Goal: Task Accomplishment & Management: Manage account settings

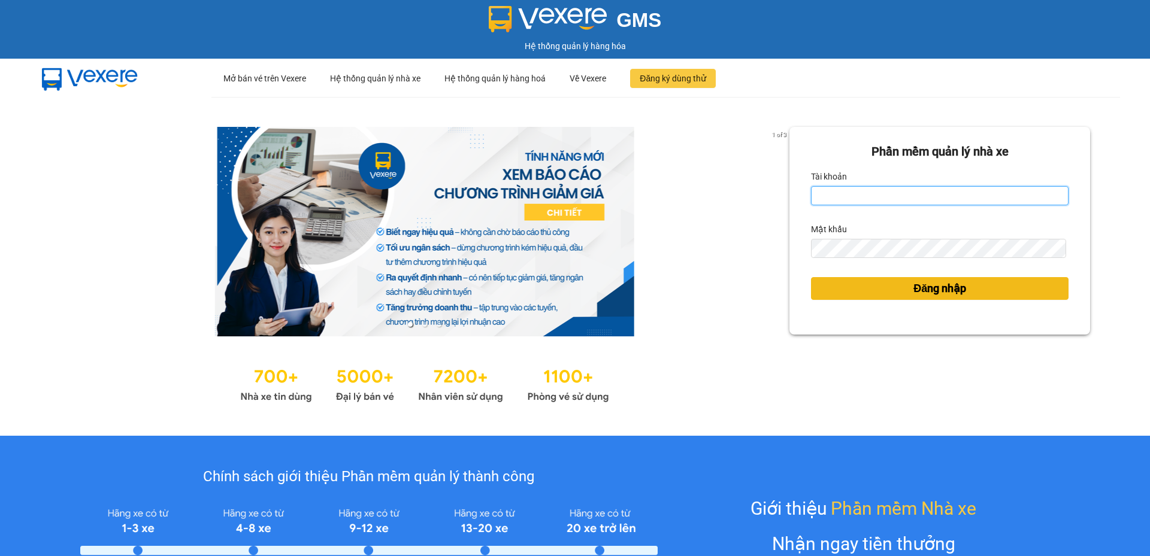
type input "cdtuan.apq"
click at [870, 291] on button "Đăng nhập" at bounding box center [940, 288] width 258 height 23
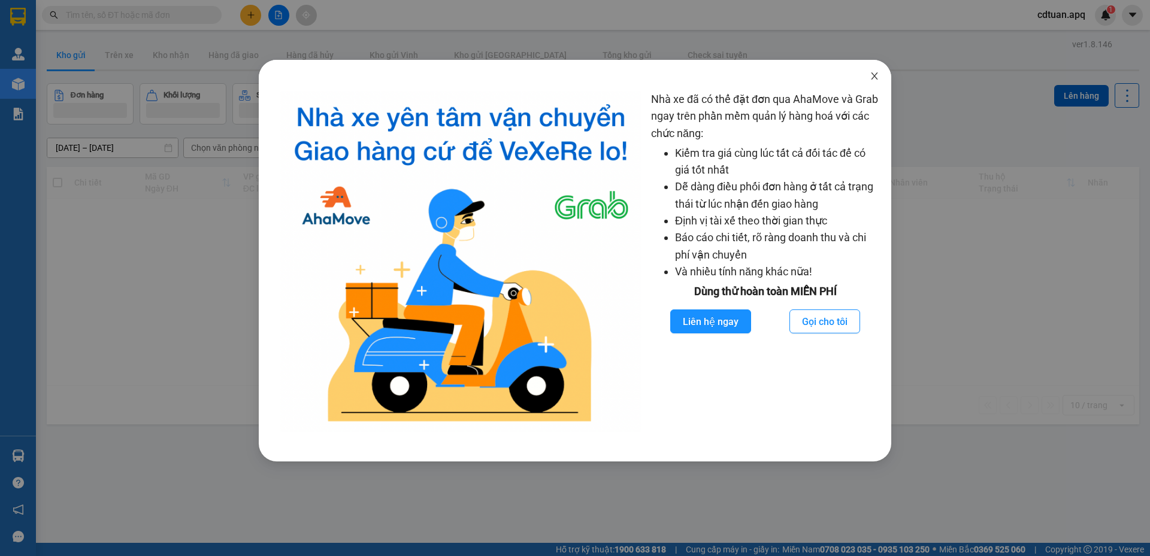
click at [876, 76] on icon "close" at bounding box center [875, 76] width 10 height 10
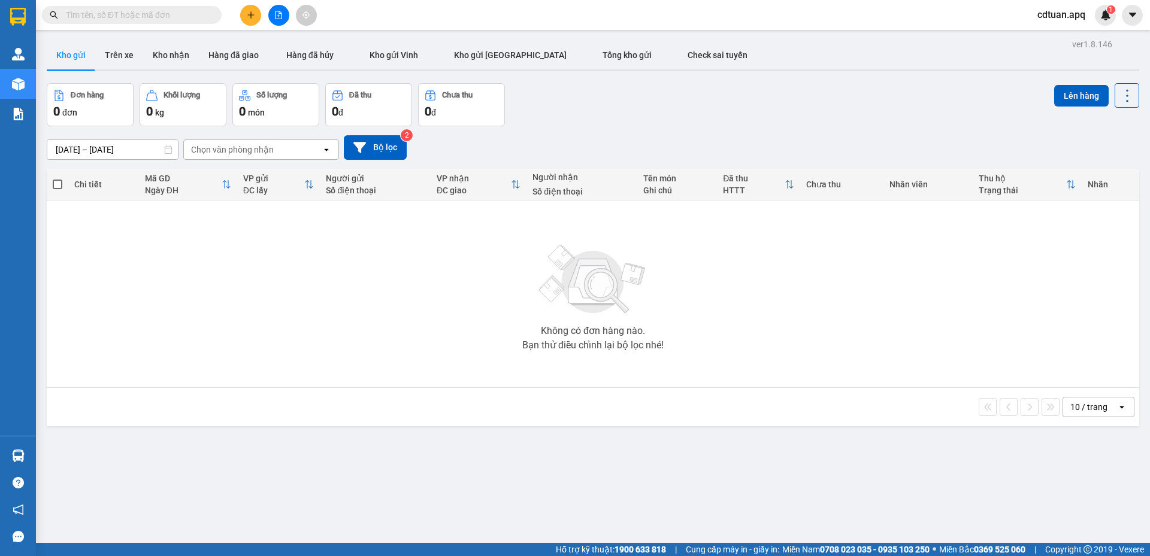
click at [790, 117] on div "Đơn hàng 0 đơn Khối lượng 0 kg Số lượng 0 món Đã thu 0 đ Chưa thu 0 đ Lên hàng" at bounding box center [593, 104] width 1092 height 43
click at [674, 140] on div "[DATE] – [DATE] Press the down arrow key to interact with the calendar and sele…" at bounding box center [593, 147] width 1092 height 25
click at [149, 19] on input "text" at bounding box center [136, 14] width 141 height 13
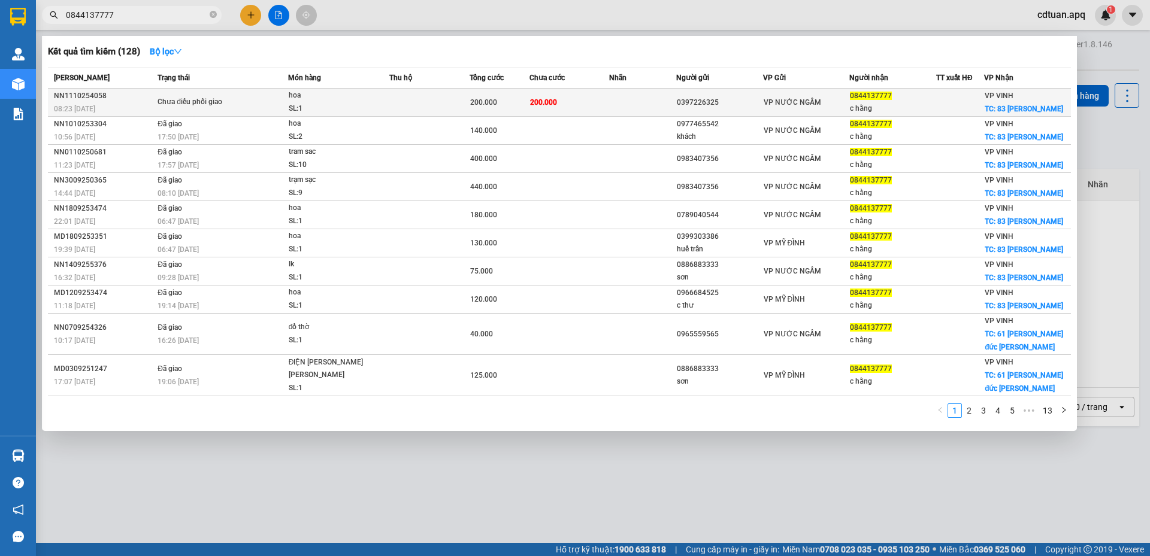
type input "0844137777"
click at [208, 99] on div "Chưa điều phối giao" at bounding box center [202, 102] width 90 height 13
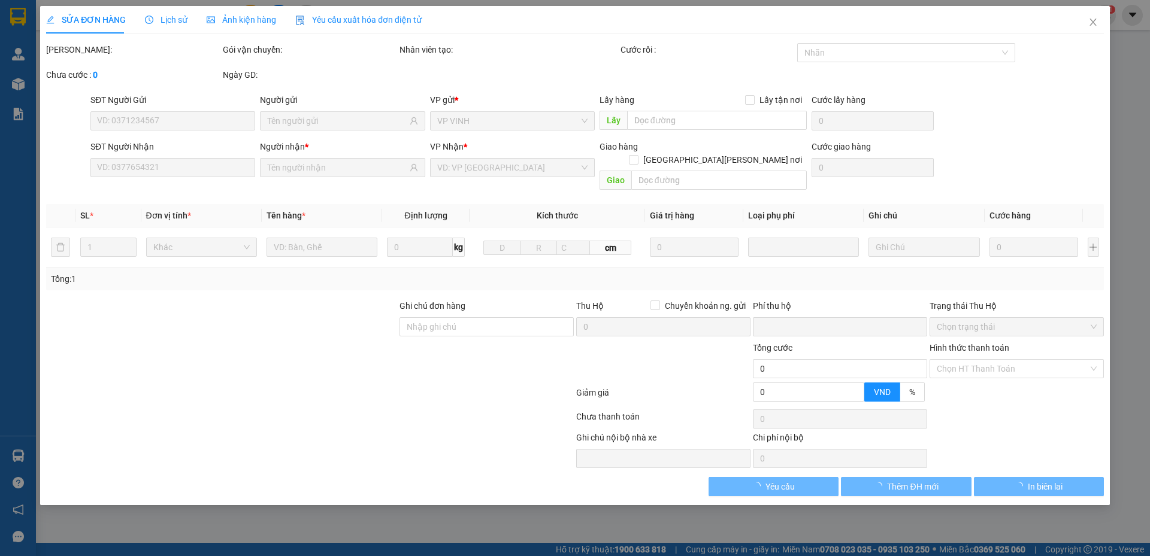
type input "0397226325"
type input "0844137777"
type input "c hằng"
checkbox input "true"
type input "83 [PERSON_NAME]"
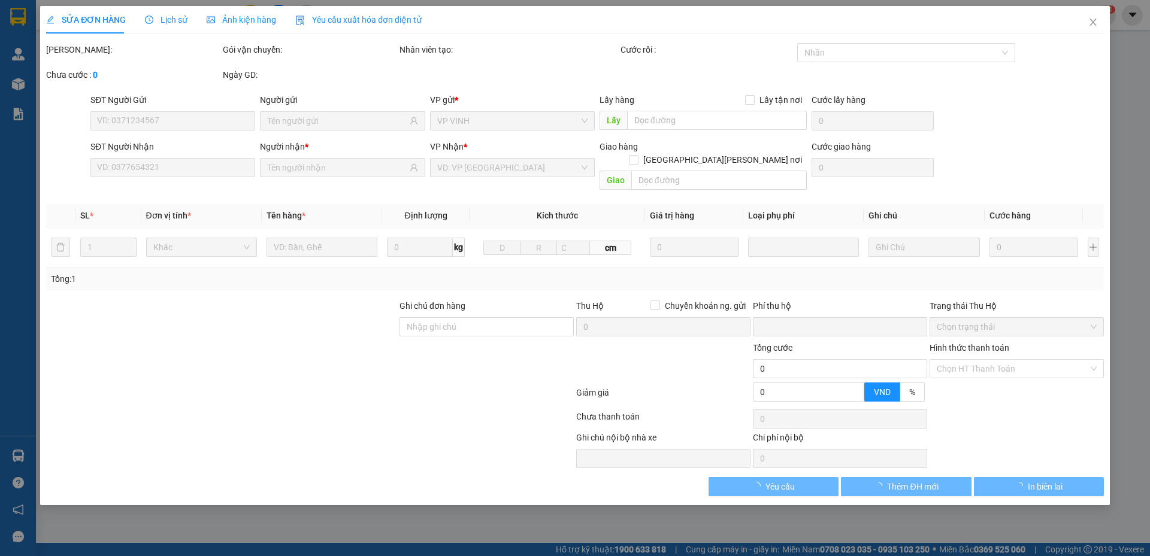
type input "0"
type input "200.000"
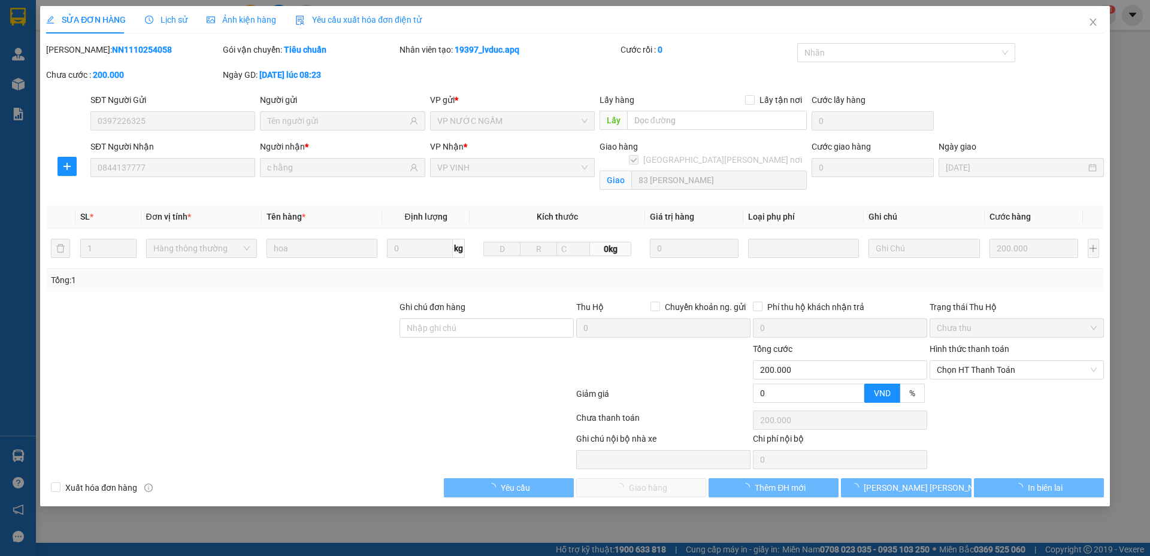
click at [178, 20] on span "Lịch sử" at bounding box center [166, 20] width 43 height 10
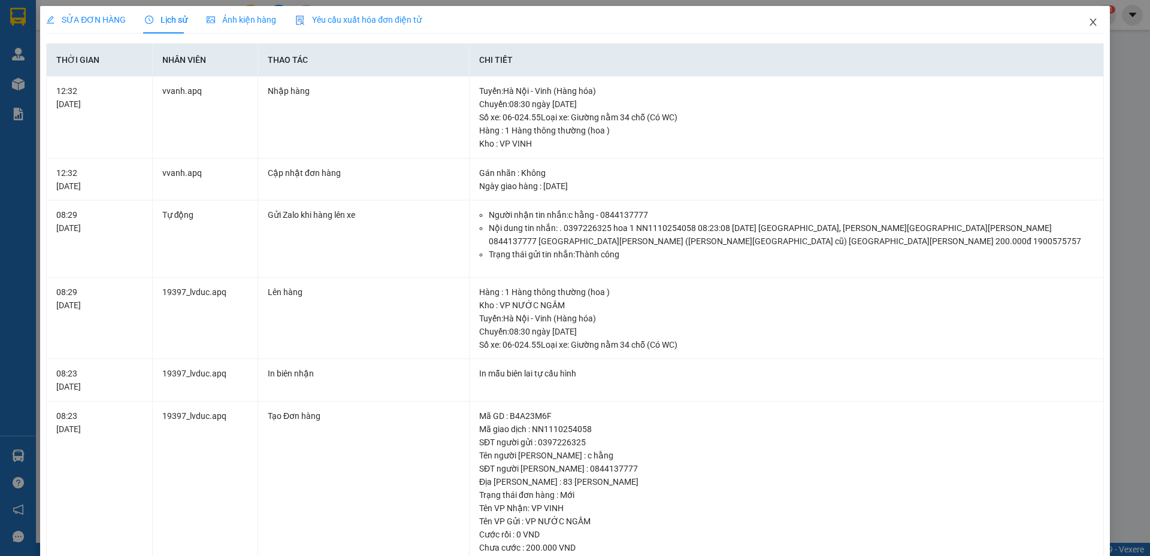
click at [1088, 19] on icon "close" at bounding box center [1093, 22] width 10 height 10
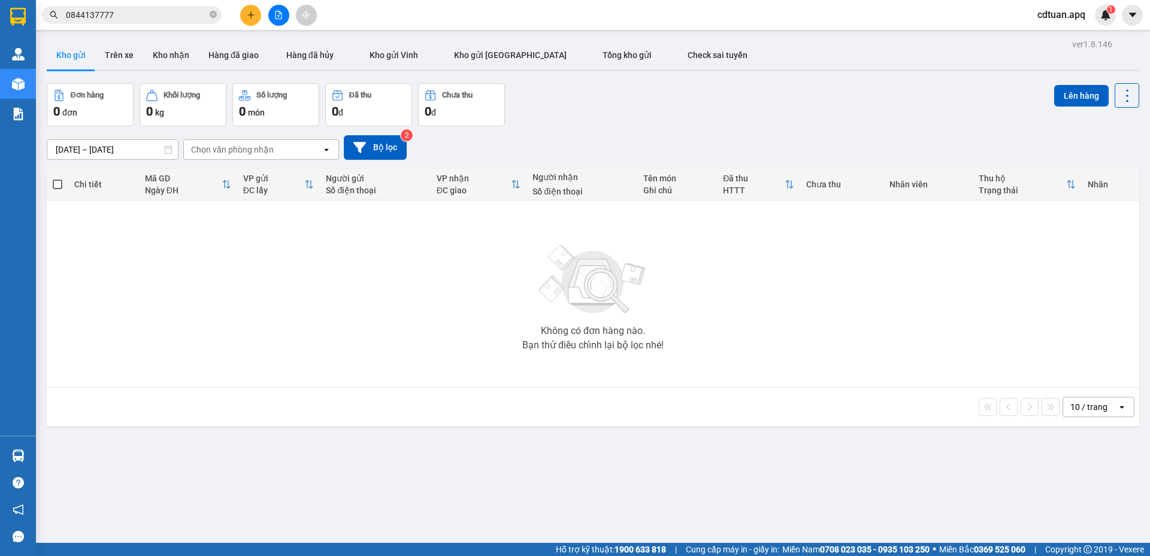
click at [692, 105] on div "Đơn hàng 0 đơn Khối lượng 0 kg Số lượng 0 món Đã thu 0 đ Chưa thu 0 đ Lên hàng" at bounding box center [593, 104] width 1092 height 43
click at [212, 15] on icon "close-circle" at bounding box center [213, 14] width 7 height 7
click at [613, 129] on div "[DATE] – [DATE] Press the down arrow key to interact with the calendar and sele…" at bounding box center [593, 147] width 1092 height 43
click at [143, 13] on input "text" at bounding box center [136, 14] width 141 height 13
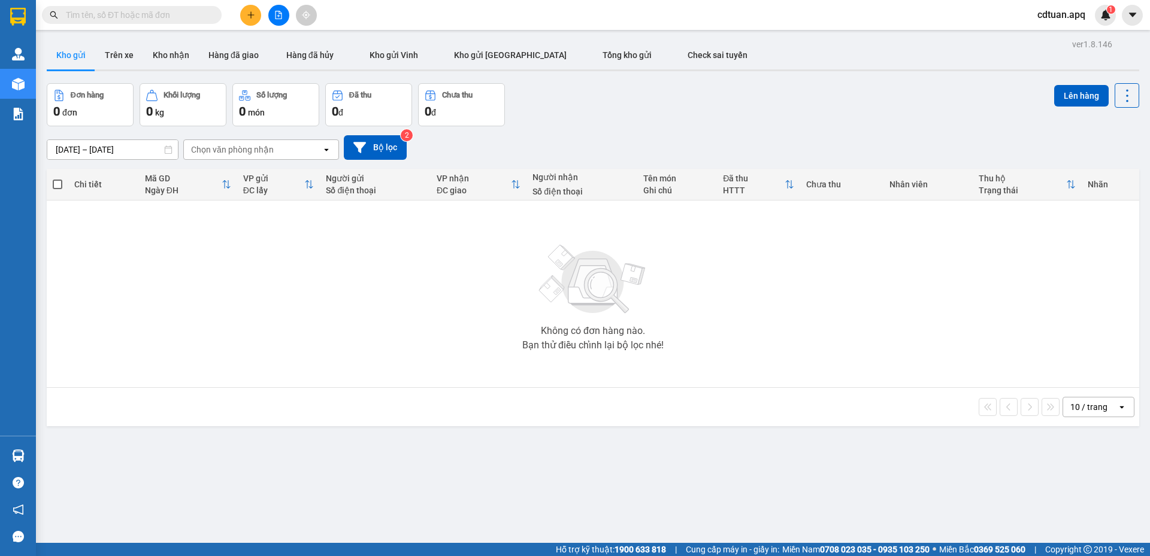
click at [143, 13] on input "text" at bounding box center [136, 14] width 141 height 13
click at [598, 32] on main "ver 1.8.146 Kho gửi Trên xe [PERSON_NAME] Hàng đã giao Hàng đã [PERSON_NAME] gử…" at bounding box center [575, 271] width 1150 height 543
click at [328, 65] on button "Hàng đã hủy" at bounding box center [309, 55] width 83 height 29
click at [327, 65] on button "Hàng đã hủy" at bounding box center [309, 55] width 83 height 29
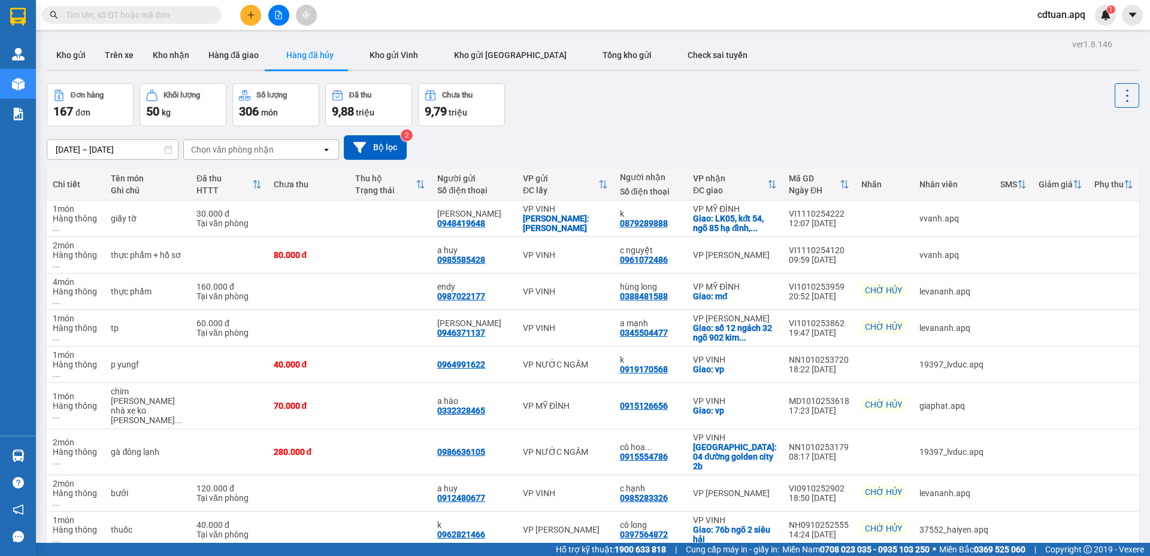
click at [629, 104] on div "Đơn hàng 167 đơn [PERSON_NAME] 50 kg Số [PERSON_NAME] 306 món Đã thu 9,88 [PERS…" at bounding box center [593, 104] width 1092 height 43
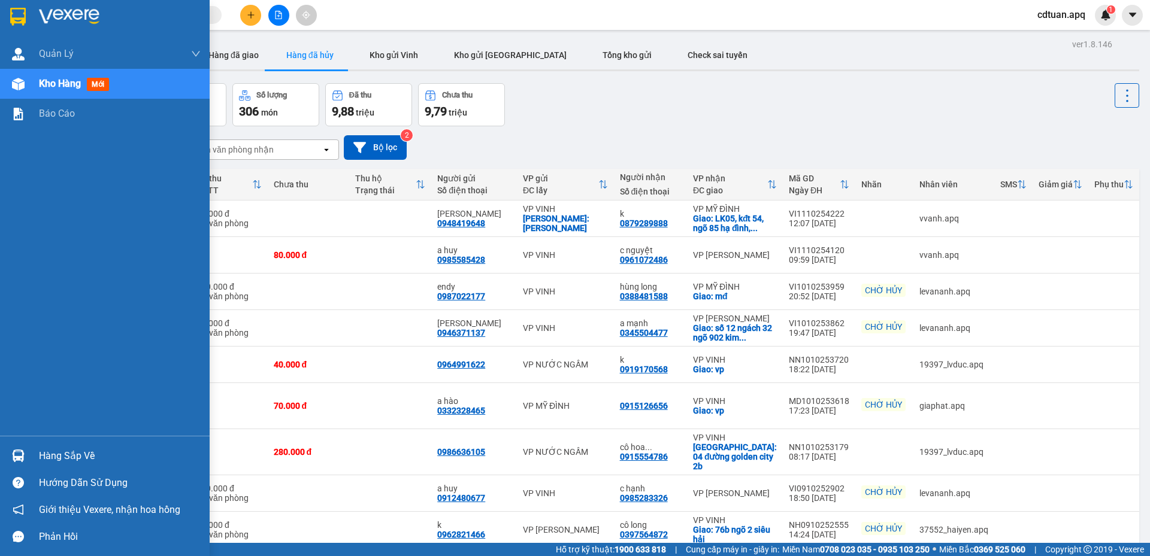
drag, startPoint x: 22, startPoint y: 13, endPoint x: 44, endPoint y: 12, distance: 22.2
click at [21, 13] on img at bounding box center [18, 17] width 16 height 18
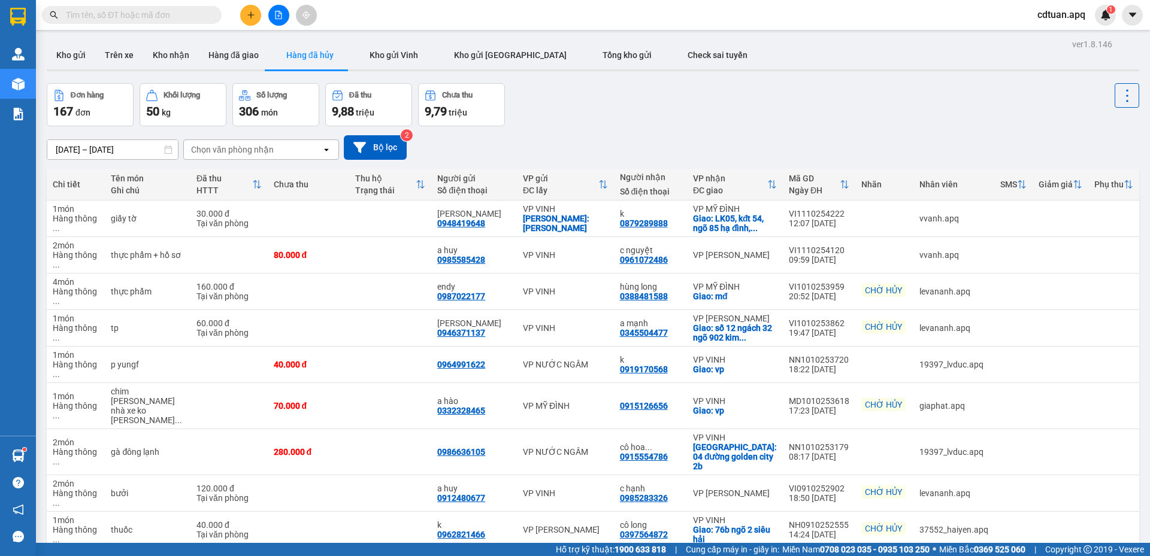
click at [156, 19] on input "text" at bounding box center [136, 14] width 141 height 13
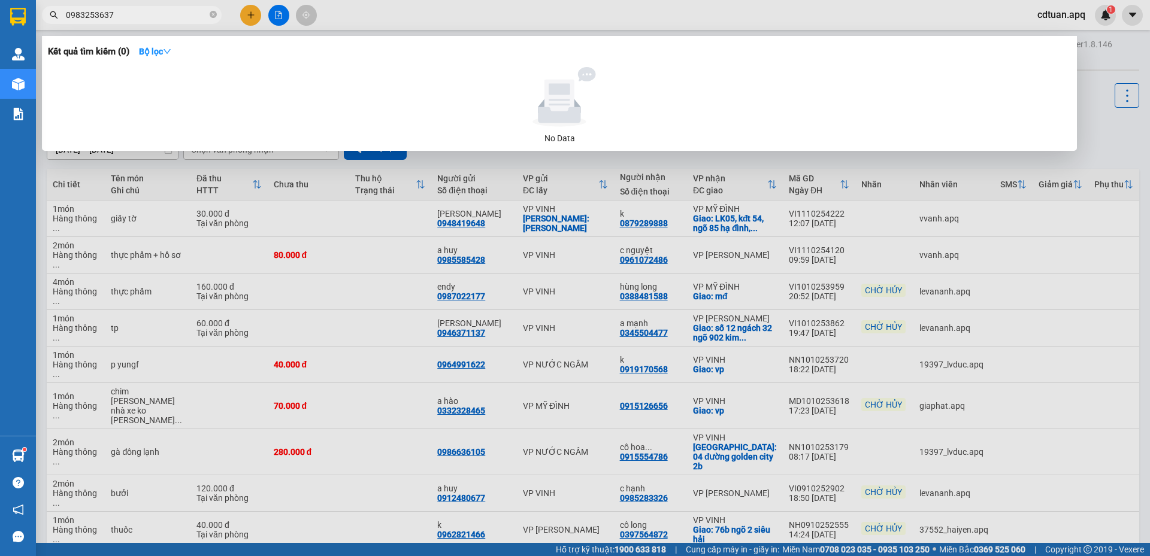
click at [87, 14] on input "0983253637" at bounding box center [136, 14] width 141 height 13
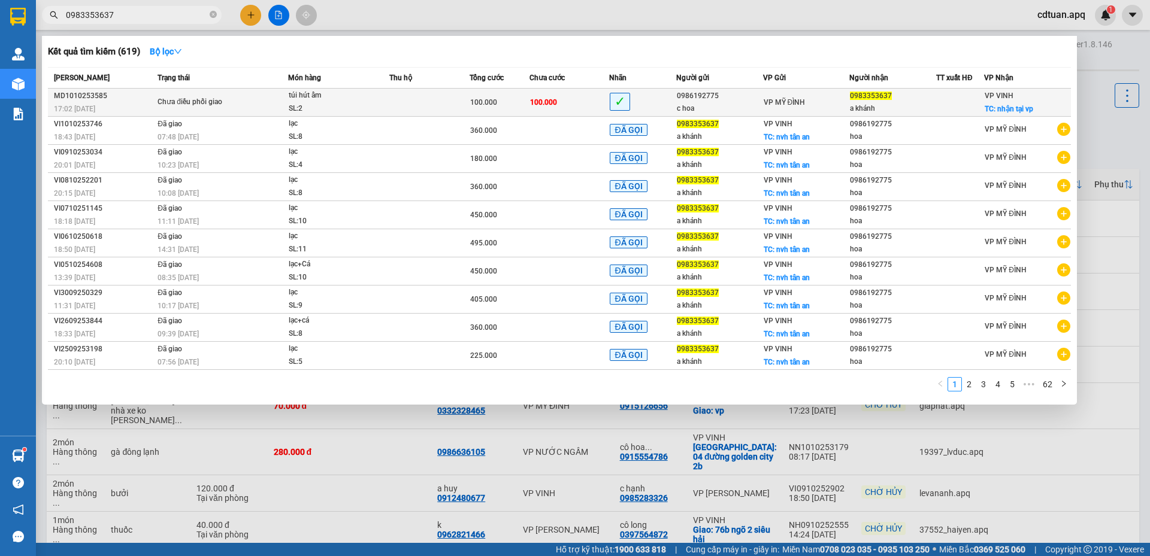
type input "0983353637"
click at [360, 99] on div "túi hút ẩm" at bounding box center [334, 95] width 90 height 13
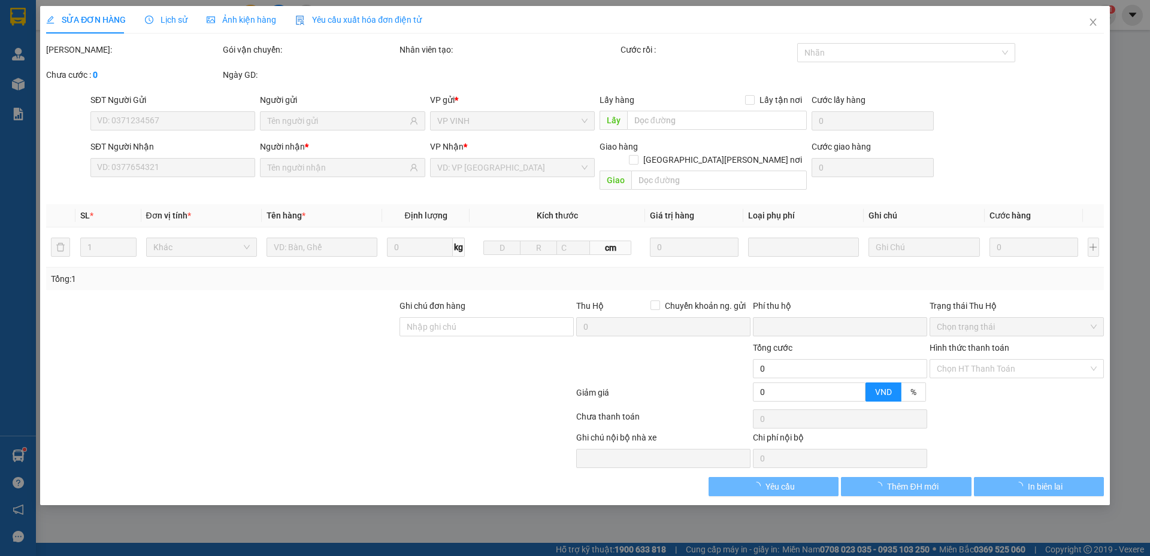
type input "0986192775"
type input "c hoa"
type input "0983353637"
type input "a khánh"
checkbox input "true"
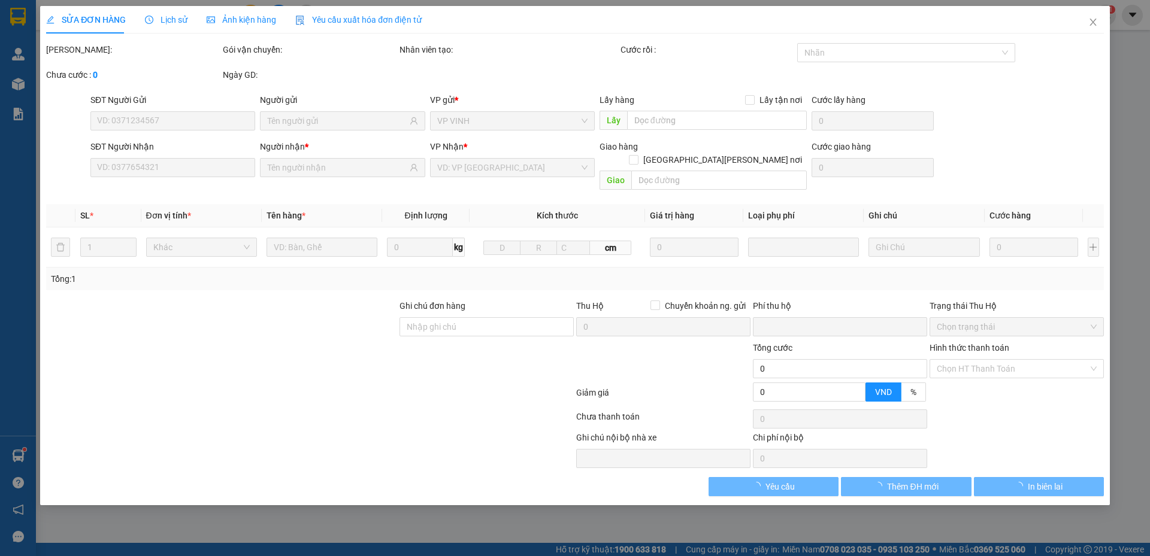
type input "nhận tại vp"
type input "0"
type input "100.000"
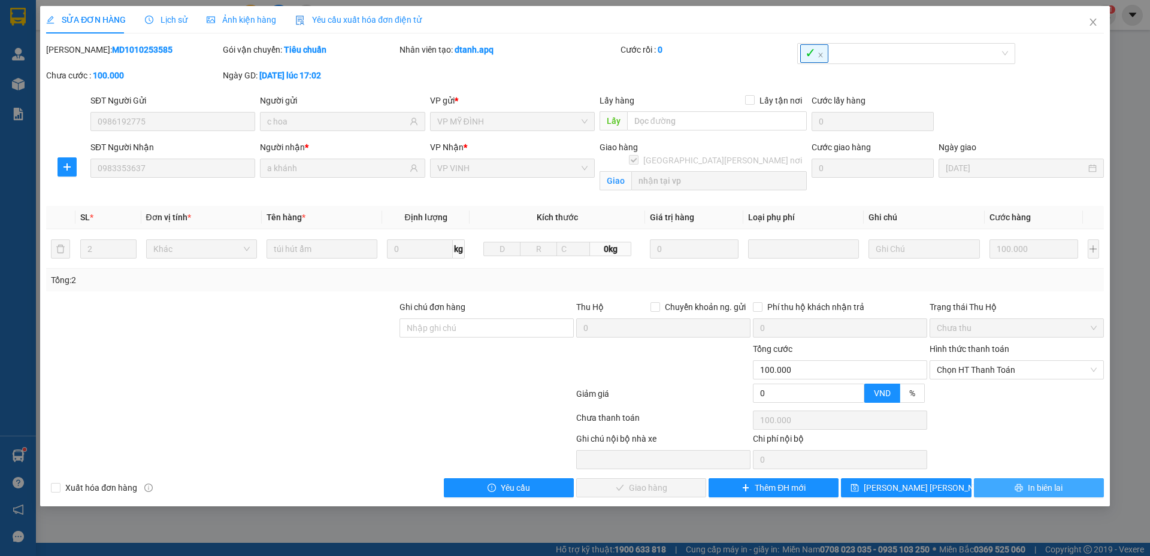
click at [1030, 487] on span "In biên lai" at bounding box center [1045, 487] width 35 height 13
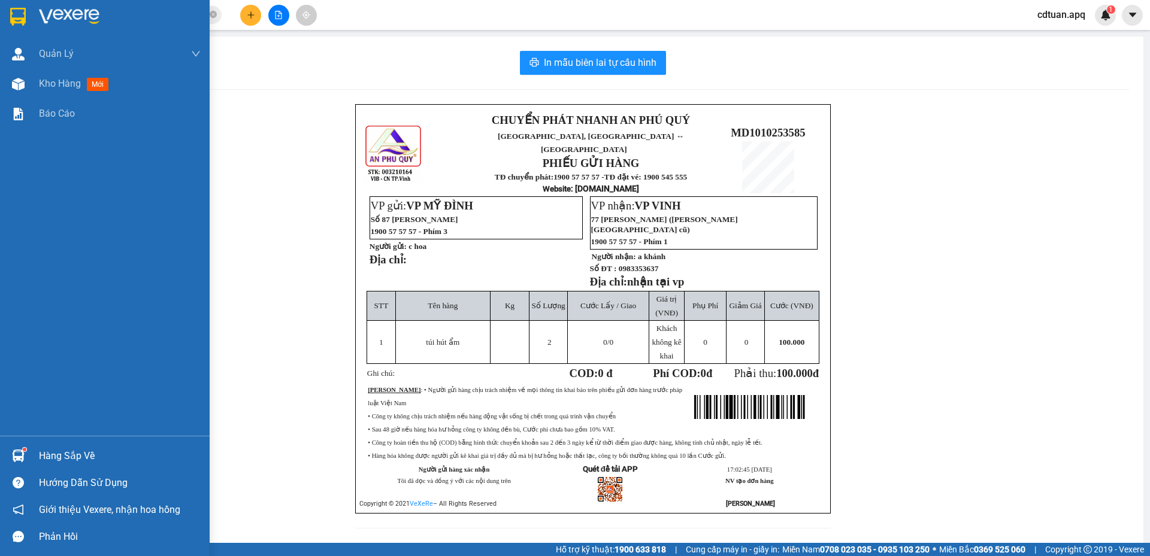
click at [16, 14] on img at bounding box center [18, 17] width 16 height 18
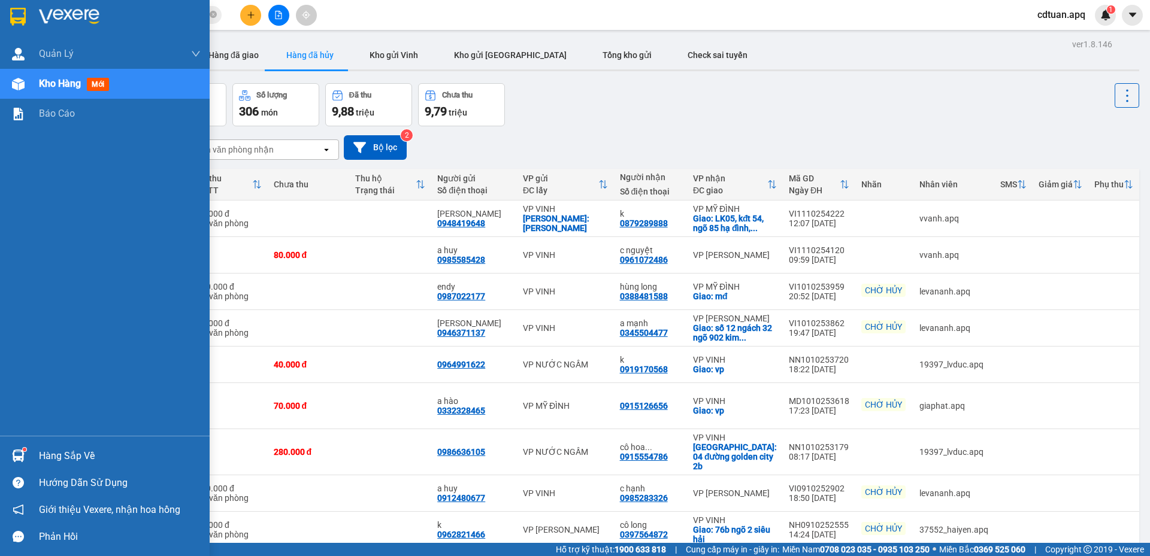
click at [22, 23] on img at bounding box center [18, 17] width 16 height 18
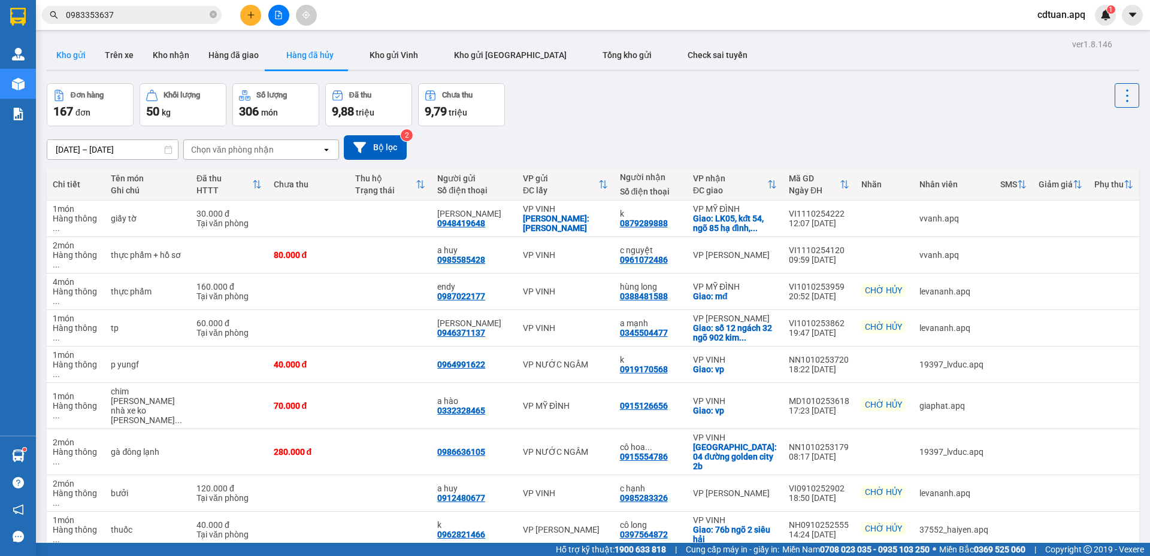
click at [57, 50] on button "Kho gửi" at bounding box center [71, 55] width 49 height 29
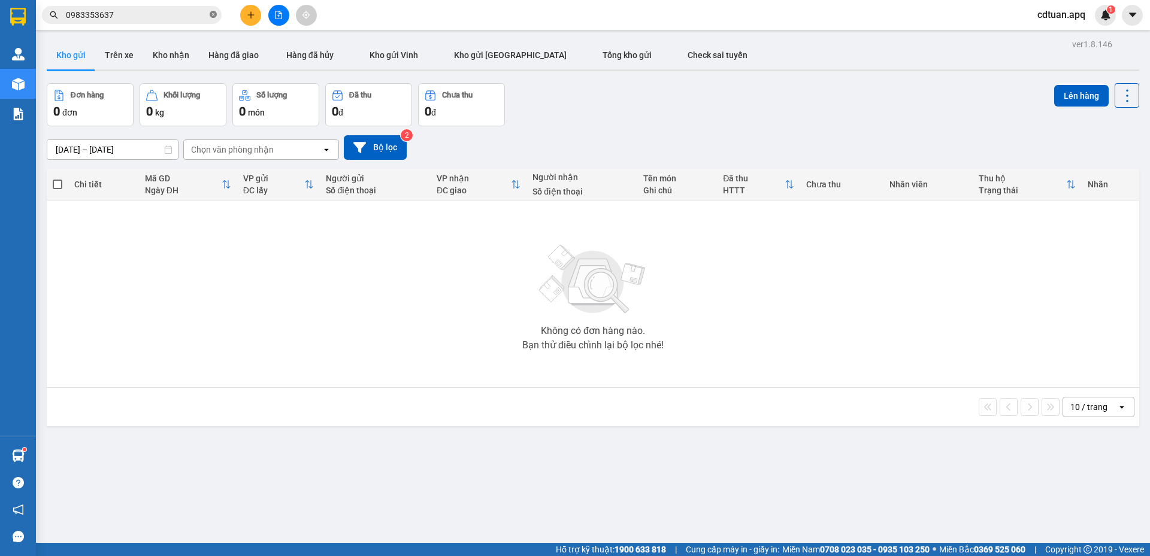
click at [214, 16] on icon "close-circle" at bounding box center [213, 14] width 7 height 7
click at [197, 16] on input "text" at bounding box center [136, 14] width 141 height 13
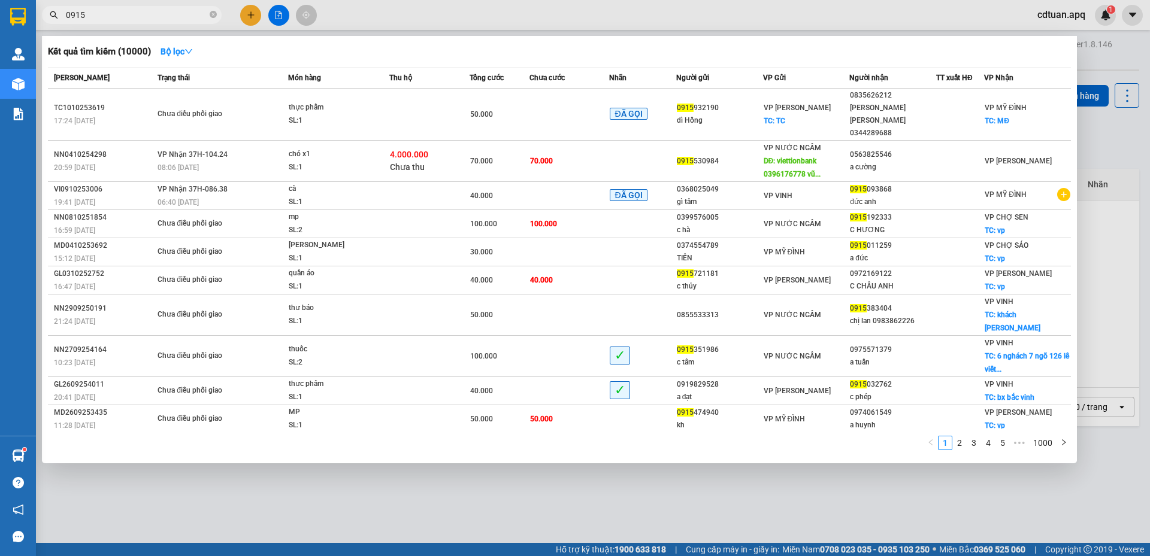
type input "0915"
click at [214, 16] on icon "close-circle" at bounding box center [213, 14] width 7 height 7
click at [905, 19] on div at bounding box center [575, 278] width 1150 height 556
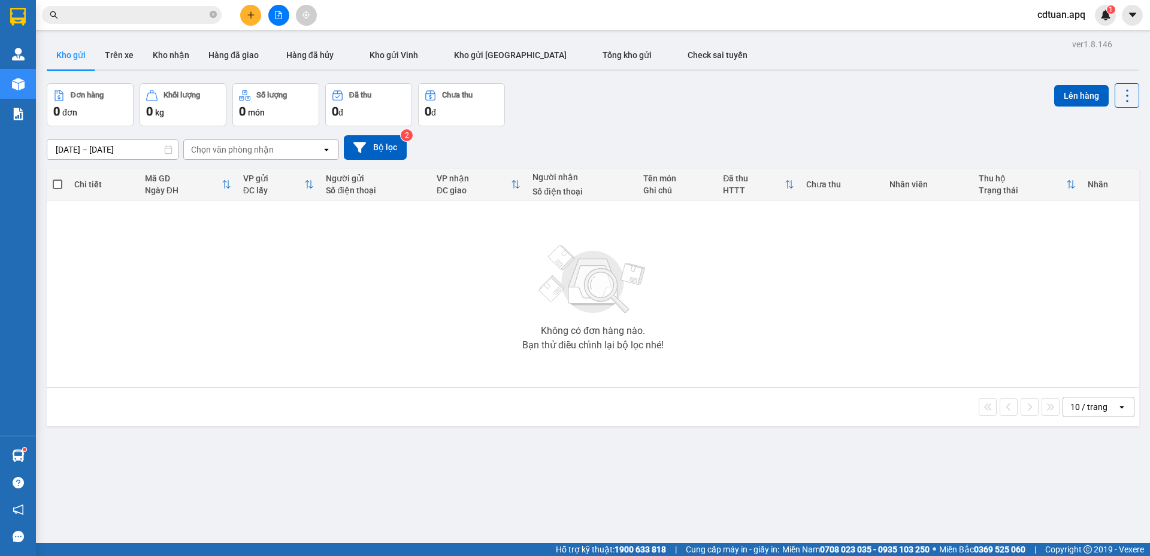
click at [907, 125] on div "Đơn hàng 0 đơn Khối lượng 0 kg Số lượng 0 món Đã thu 0 đ Chưa thu 0 đ Lên hàng" at bounding box center [593, 104] width 1092 height 43
click at [743, 83] on div "ver 1.8.146 Kho gửi Trên xe [PERSON_NAME] Hàng đã giao Hàng đã [PERSON_NAME] gử…" at bounding box center [593, 314] width 1102 height 556
click at [1032, 17] on span "cdtuan.apq" at bounding box center [1061, 14] width 67 height 15
click at [1037, 34] on icon "login" at bounding box center [1037, 37] width 7 height 7
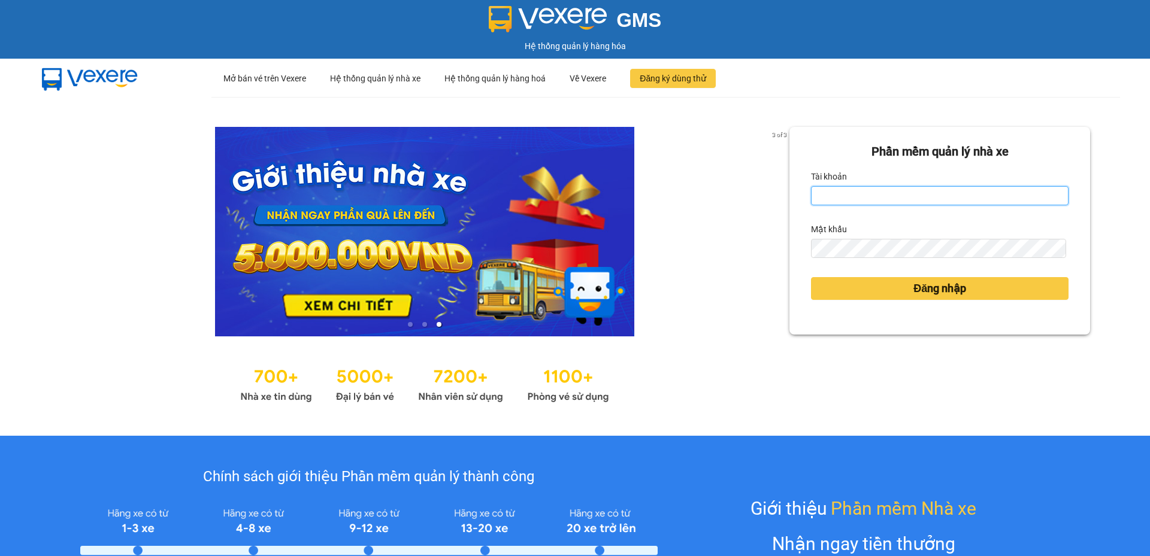
type input "cdtuan.apq"
click at [752, 92] on ul "··· Mở bán vé trên Vexere ··· Hệ thống quản lý nhà xe ··· Hệ thống quản lý hàng…" at bounding box center [665, 78] width 908 height 39
